Goal: Task Accomplishment & Management: Manage account settings

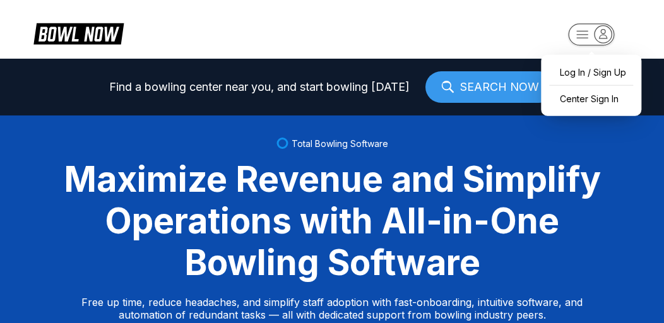
click at [583, 35] on icon "button" at bounding box center [582, 34] width 11 height 7
click at [568, 76] on div "Log In / Sign Up" at bounding box center [591, 72] width 88 height 22
select select "**"
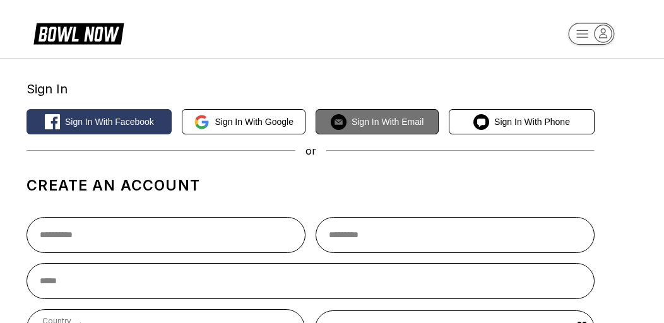
click at [365, 128] on button "Sign in with Email" at bounding box center [377, 121] width 123 height 25
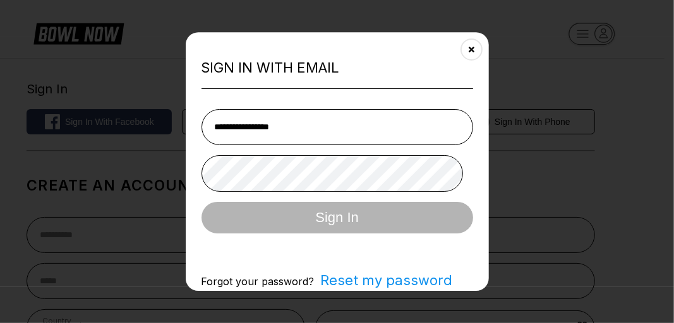
type input "**********"
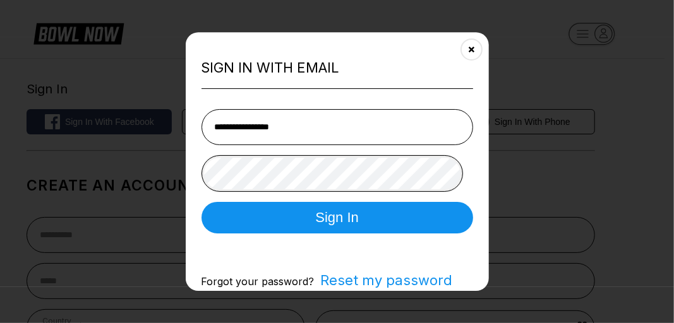
click at [201, 202] on button "Sign In" at bounding box center [336, 218] width 271 height 32
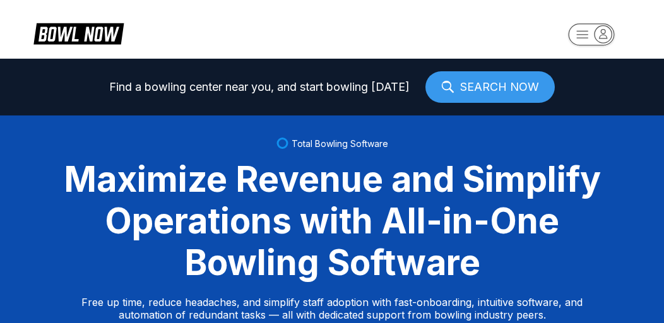
click at [575, 36] on rect "button" at bounding box center [591, 34] width 46 height 22
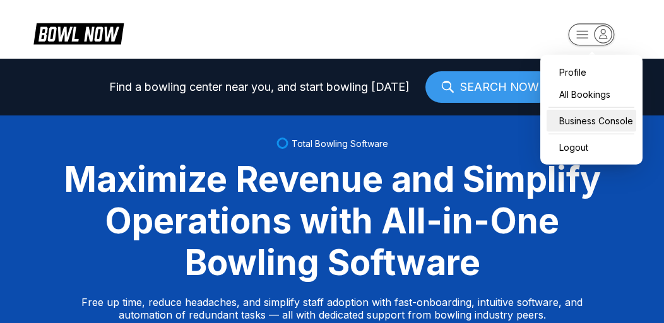
click at [592, 117] on div "Business Console" at bounding box center [592, 121] width 90 height 22
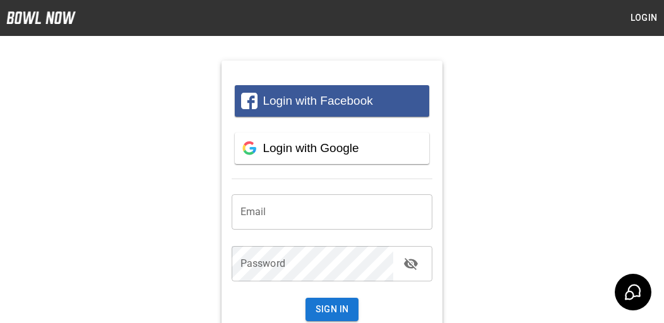
click at [329, 218] on input "email" at bounding box center [332, 211] width 201 height 35
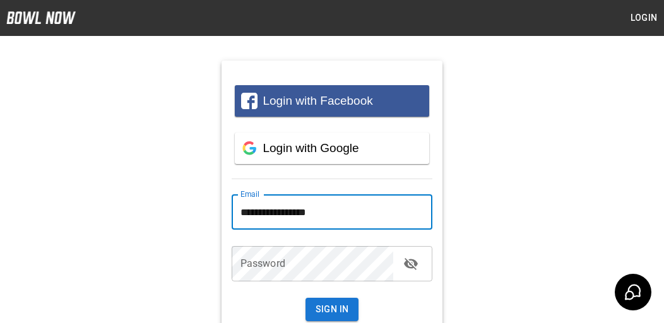
type input "**********"
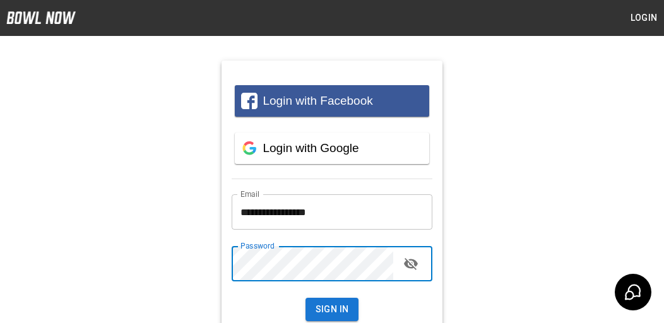
click at [306, 298] on button "Sign In" at bounding box center [333, 309] width 54 height 23
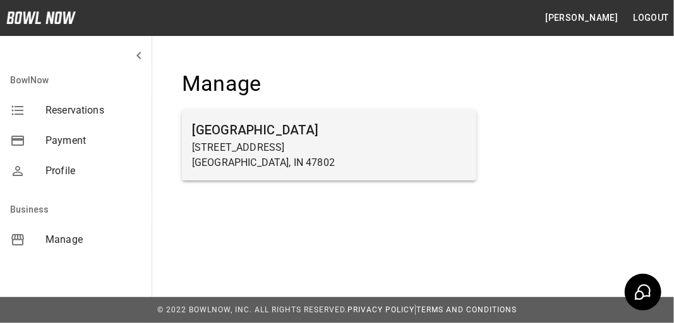
click at [277, 147] on p "600 E Springhill Dr" at bounding box center [329, 147] width 274 height 15
click at [259, 126] on h6 "Terre Haute Bowling Center" at bounding box center [329, 130] width 274 height 20
click at [268, 131] on h6 "Terre Haute Bowling Center" at bounding box center [329, 130] width 274 height 20
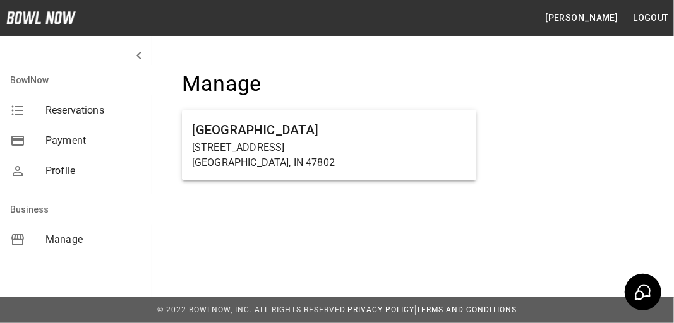
click at [85, 108] on span "Reservations" at bounding box center [93, 110] width 96 height 15
click at [66, 143] on span "Payment" at bounding box center [93, 140] width 96 height 15
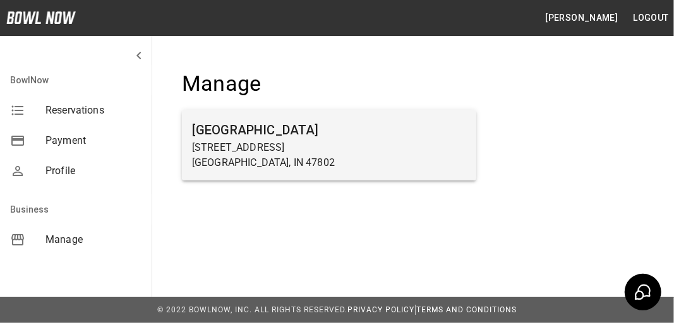
click at [275, 135] on h6 "Terre Haute Bowling Center" at bounding box center [329, 130] width 274 height 20
click at [236, 155] on p "Terre Haute, IN 47802" at bounding box center [329, 162] width 274 height 15
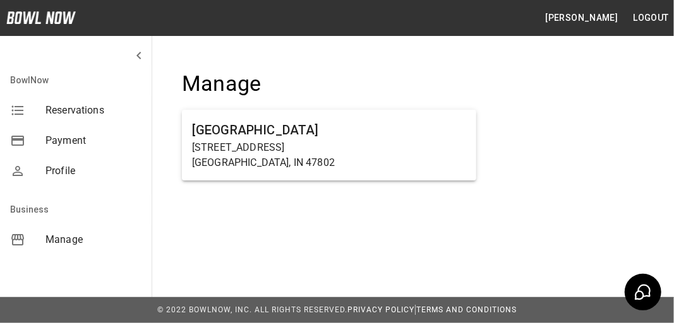
click at [580, 16] on button "Yvonne Sibble" at bounding box center [581, 17] width 83 height 23
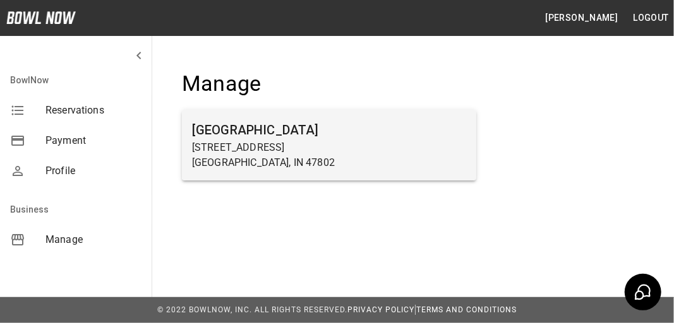
click at [277, 158] on p "Terre Haute, IN 47802" at bounding box center [329, 162] width 274 height 15
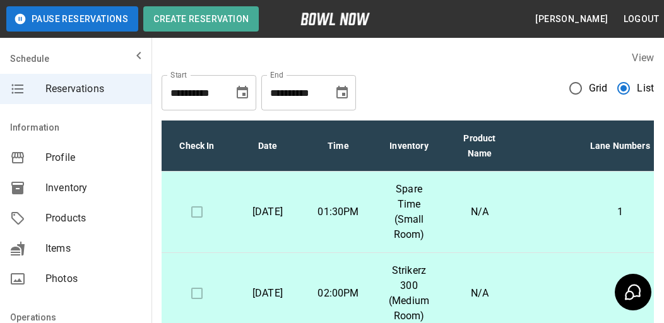
click at [279, 209] on p "Saturday, September 20th" at bounding box center [267, 212] width 51 height 15
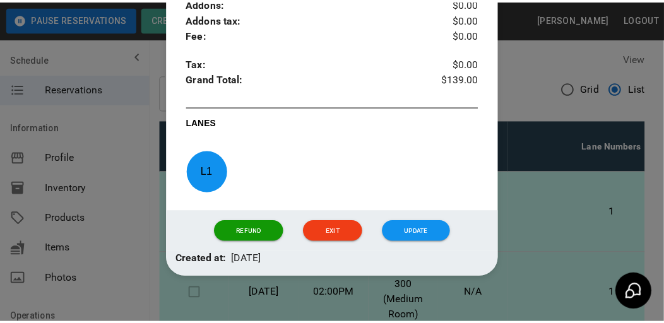
scroll to position [540, 0]
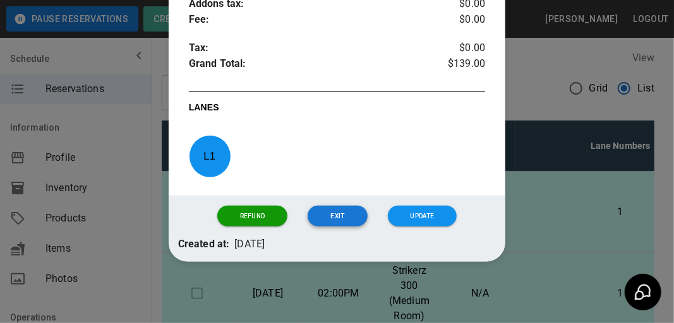
click at [341, 217] on button "Exit" at bounding box center [336, 216] width 59 height 21
